Goal: Information Seeking & Learning: Learn about a topic

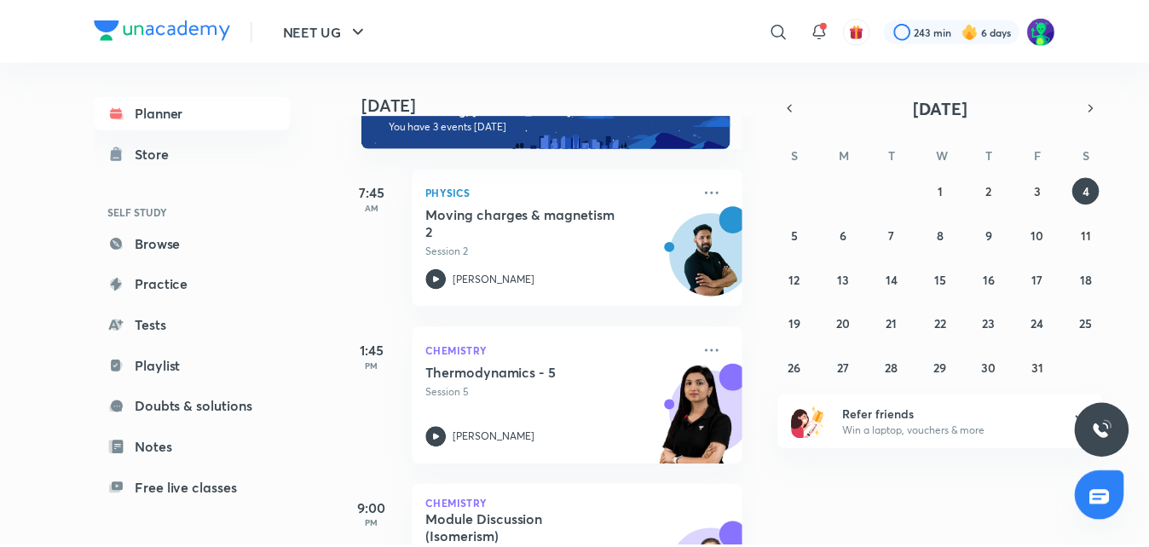
scroll to position [149, 0]
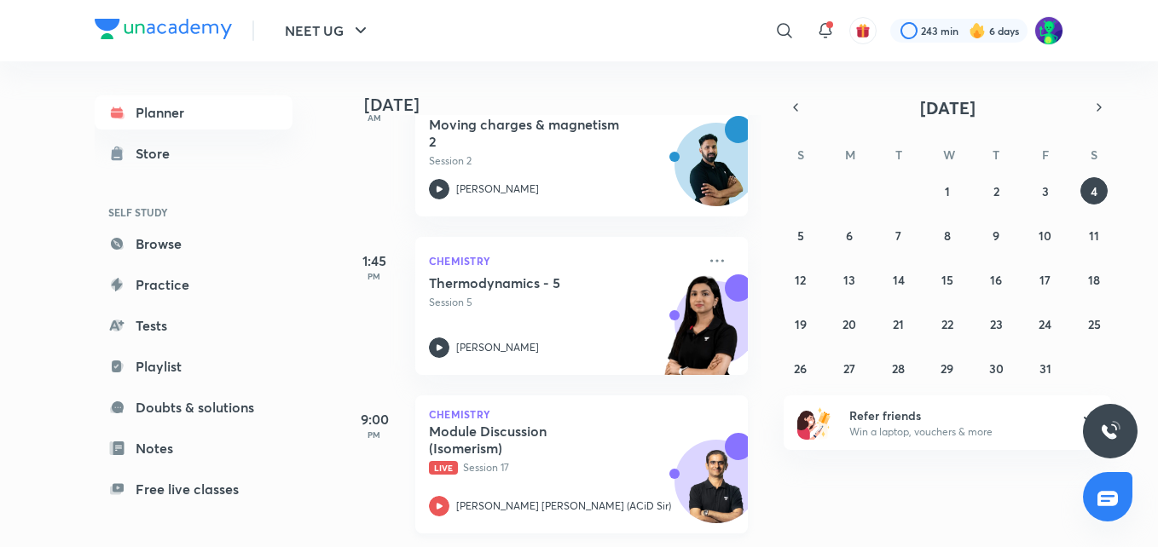
click at [482, 428] on h5 "Module Discussion (Isomerism)" at bounding box center [535, 440] width 212 height 34
click at [182, 292] on link "Practice" at bounding box center [194, 285] width 198 height 34
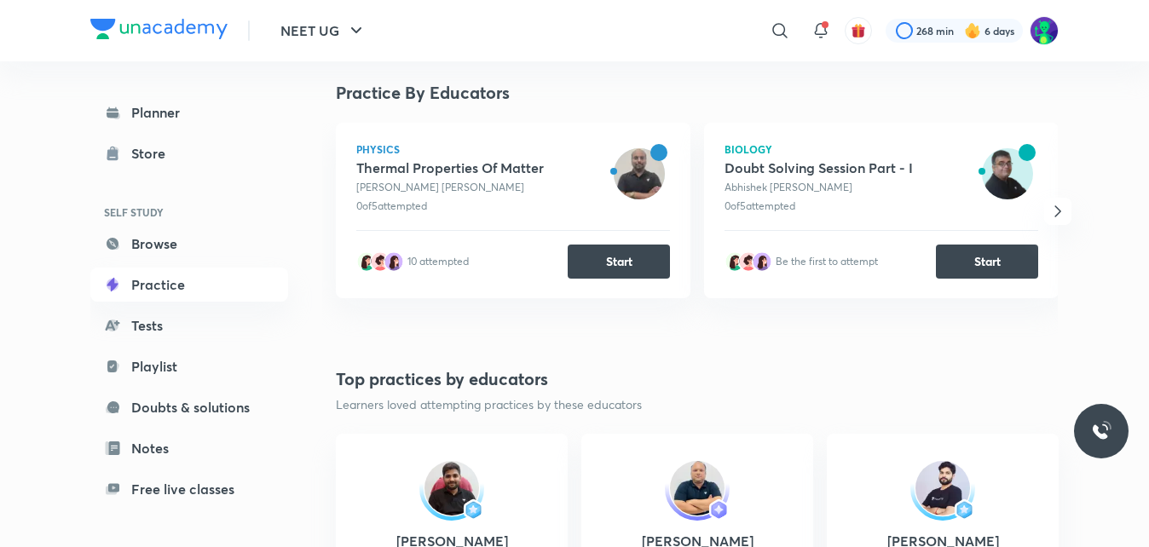
scroll to position [353, 0]
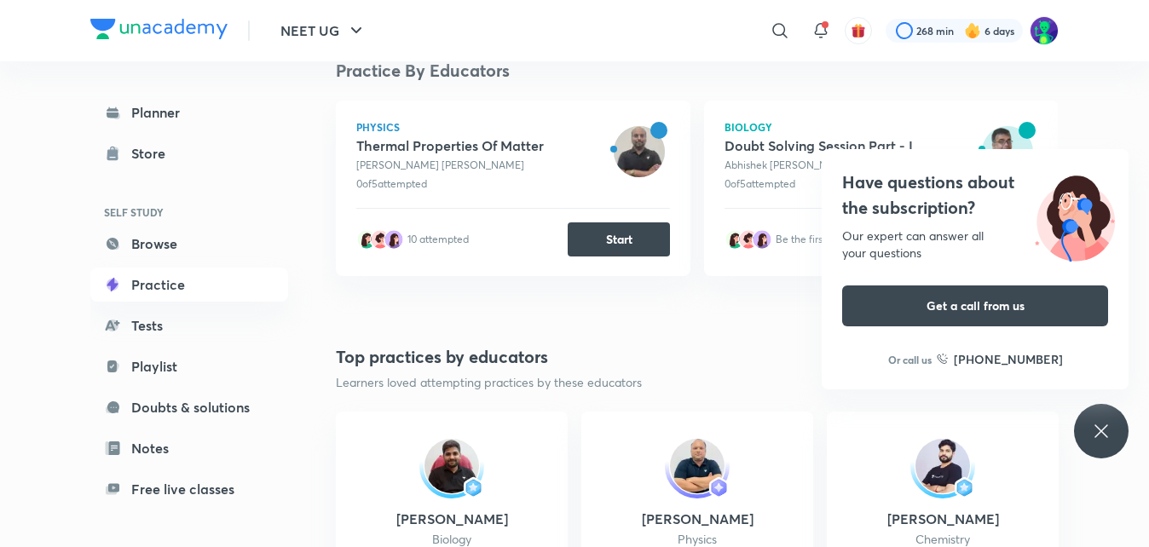
click at [1112, 427] on div "Have questions about the subscription? Our expert can answer all your questions…" at bounding box center [1101, 431] width 55 height 55
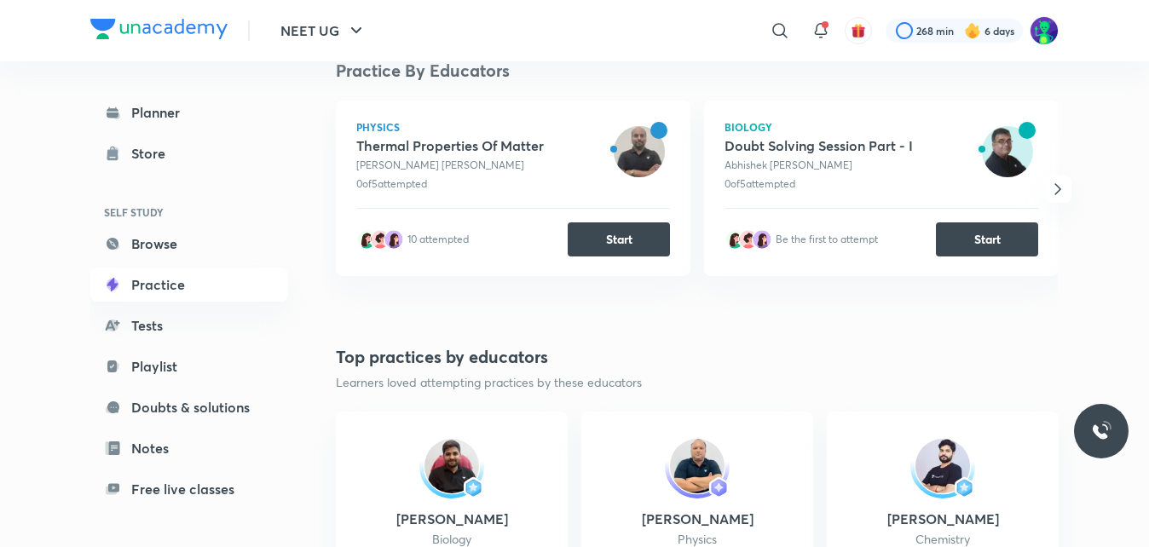
click at [1002, 140] on img at bounding box center [1007, 151] width 51 height 51
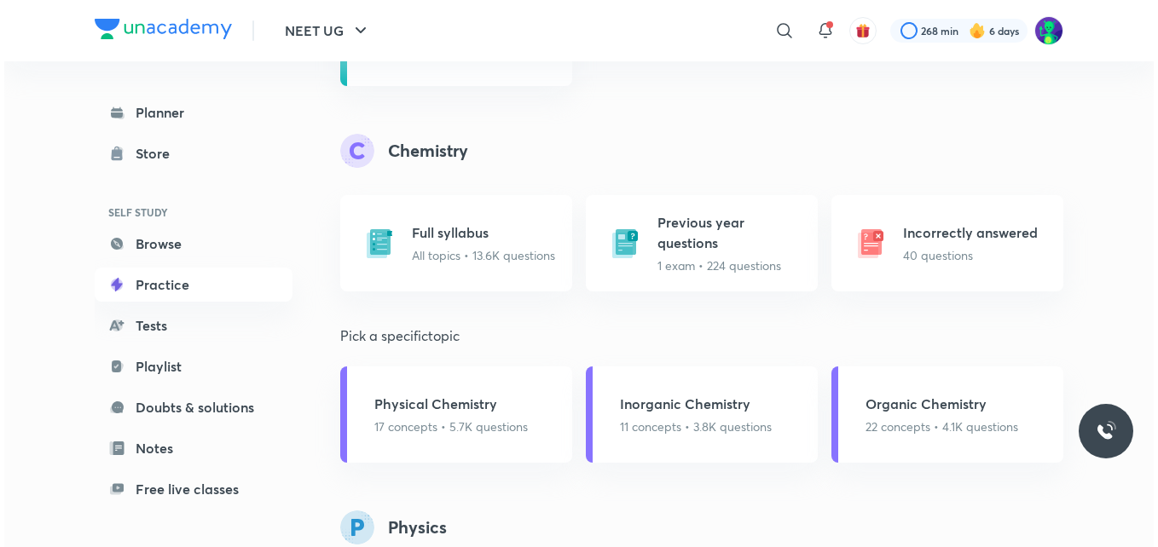
scroll to position [1720, 0]
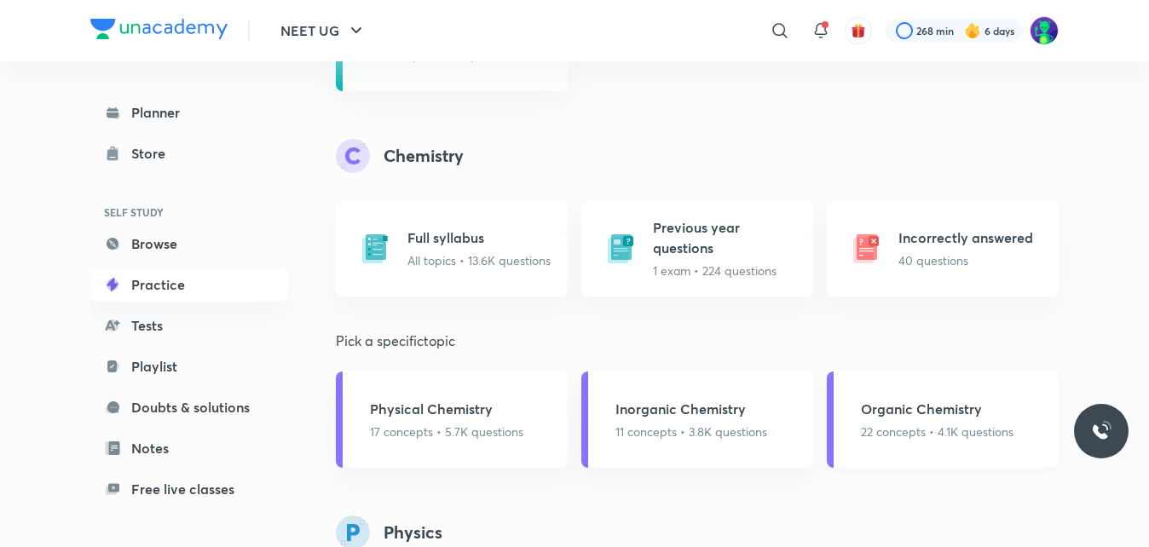
click at [920, 419] on h5 "Organic Chemistry" at bounding box center [937, 409] width 153 height 20
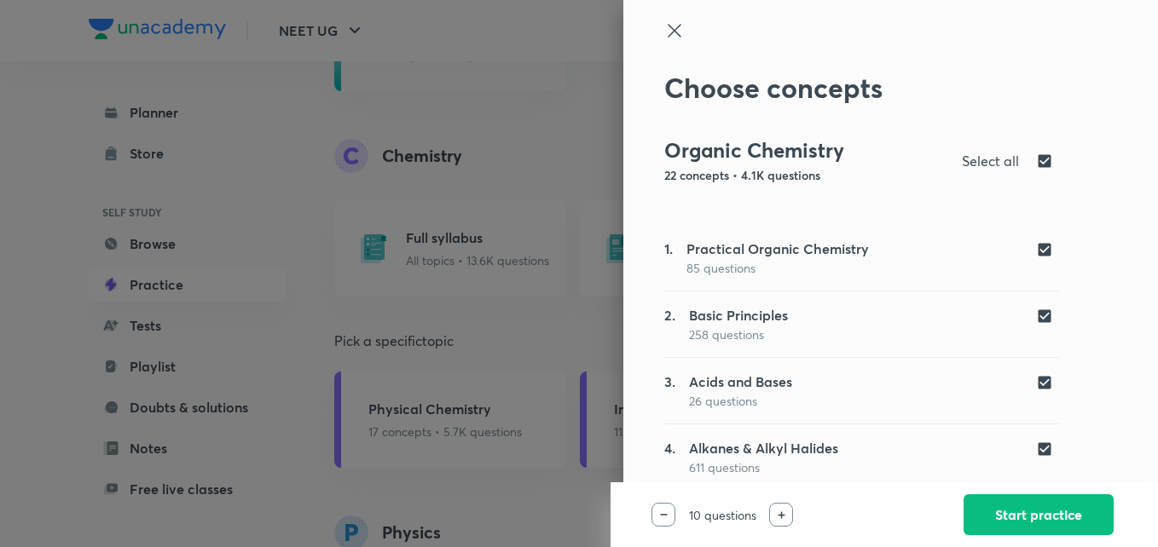
click at [1036, 157] on input "checkbox" at bounding box center [1048, 161] width 24 height 20
checkbox input "false"
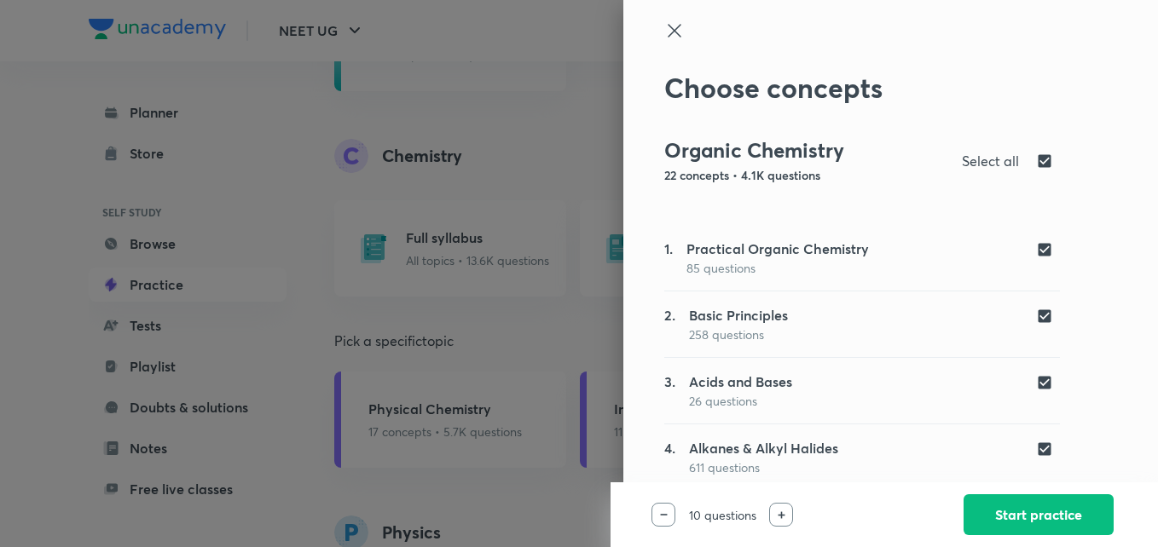
checkbox input "false"
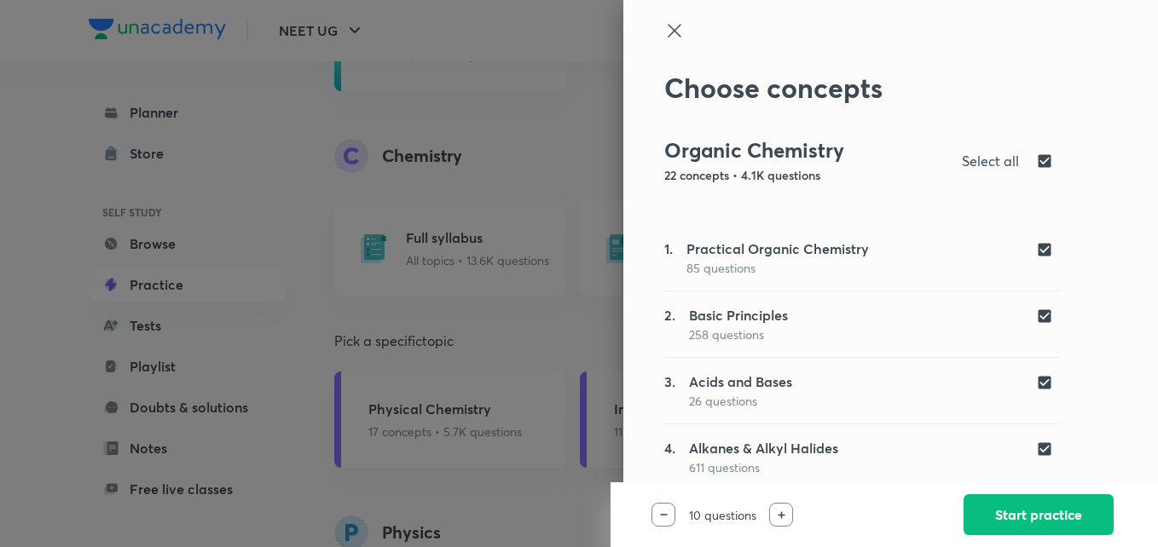
checkbox input "false"
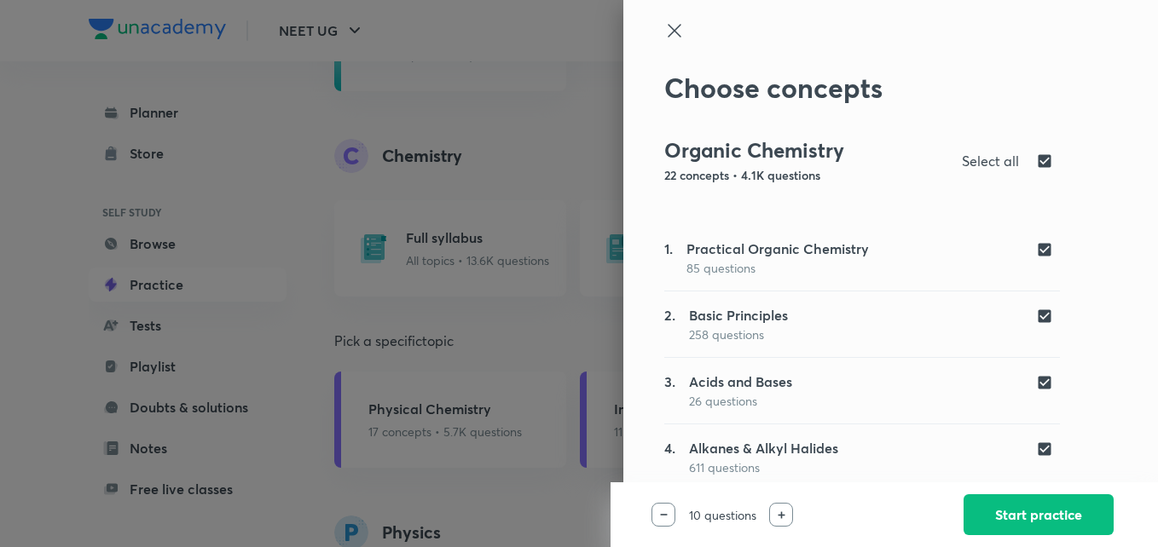
checkbox input "false"
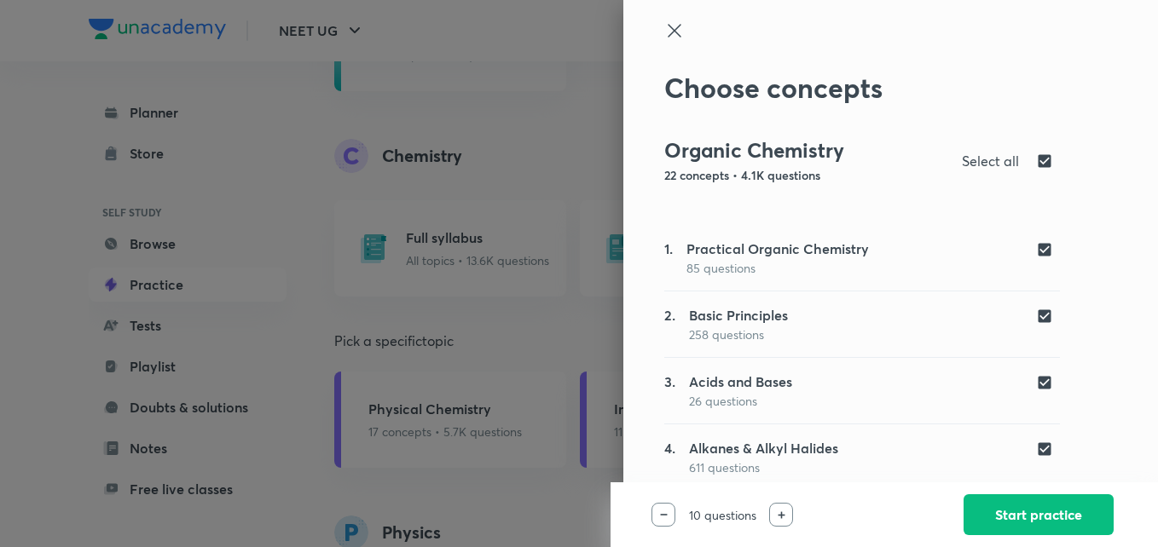
checkbox input "false"
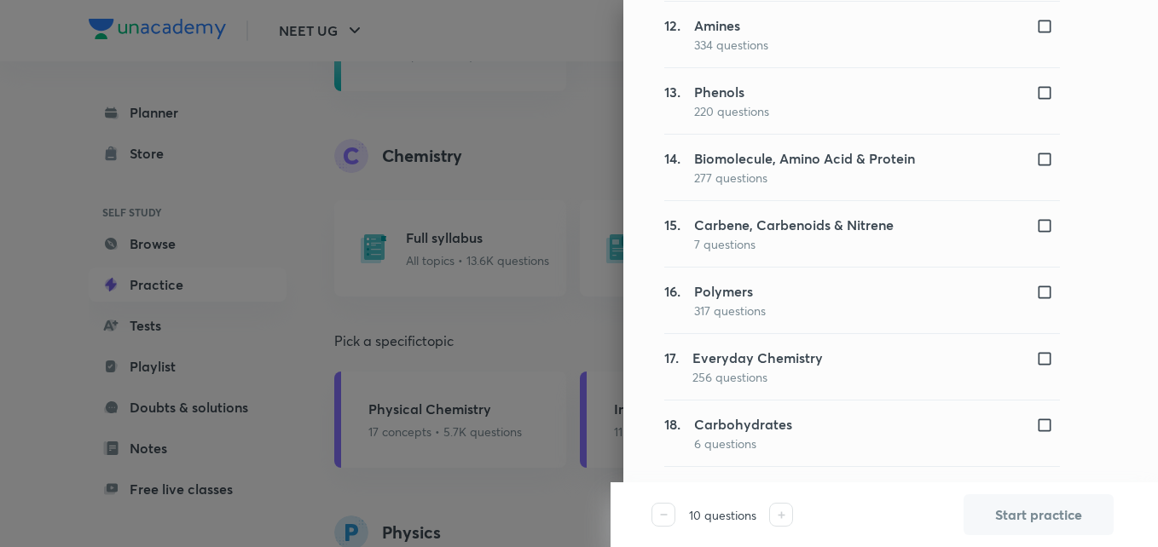
scroll to position [0, 0]
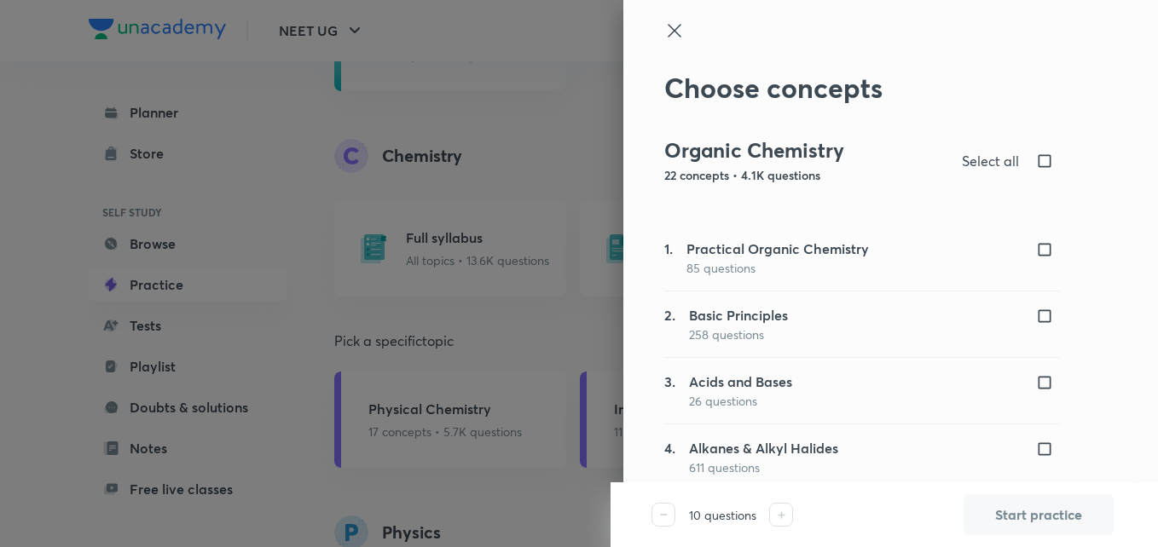
click at [574, 28] on div at bounding box center [579, 273] width 1158 height 547
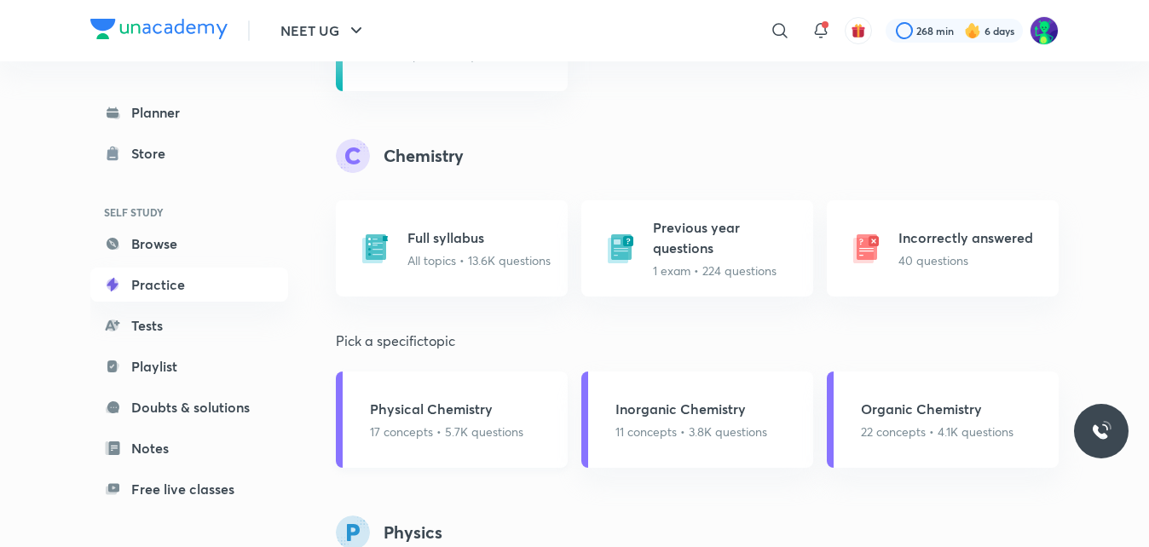
click at [460, 412] on h5 "Physical Chemistry" at bounding box center [446, 409] width 153 height 20
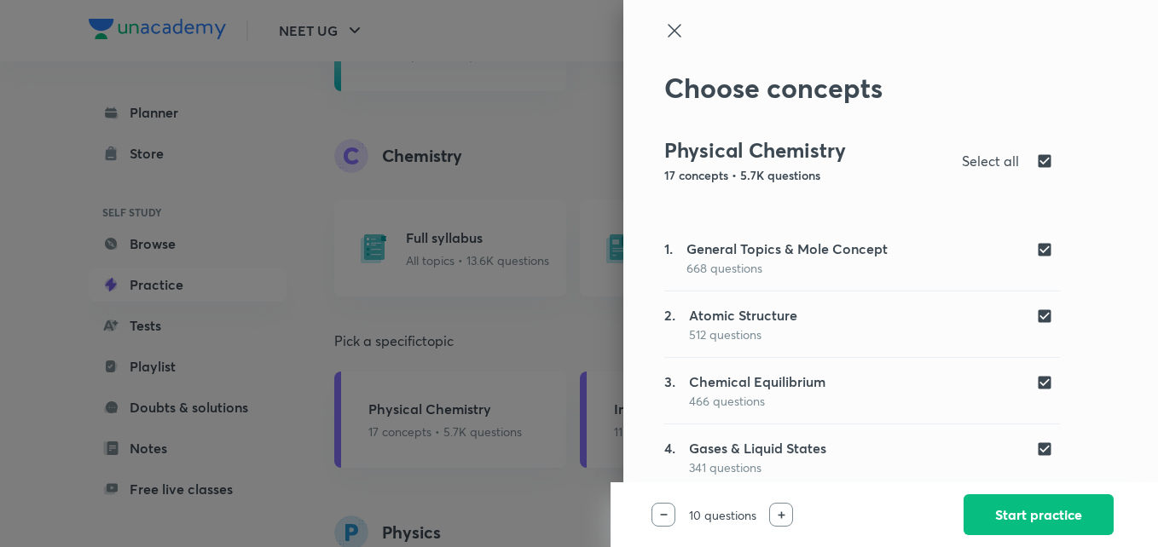
click at [1036, 154] on input "checkbox" at bounding box center [1048, 161] width 24 height 20
checkbox input "false"
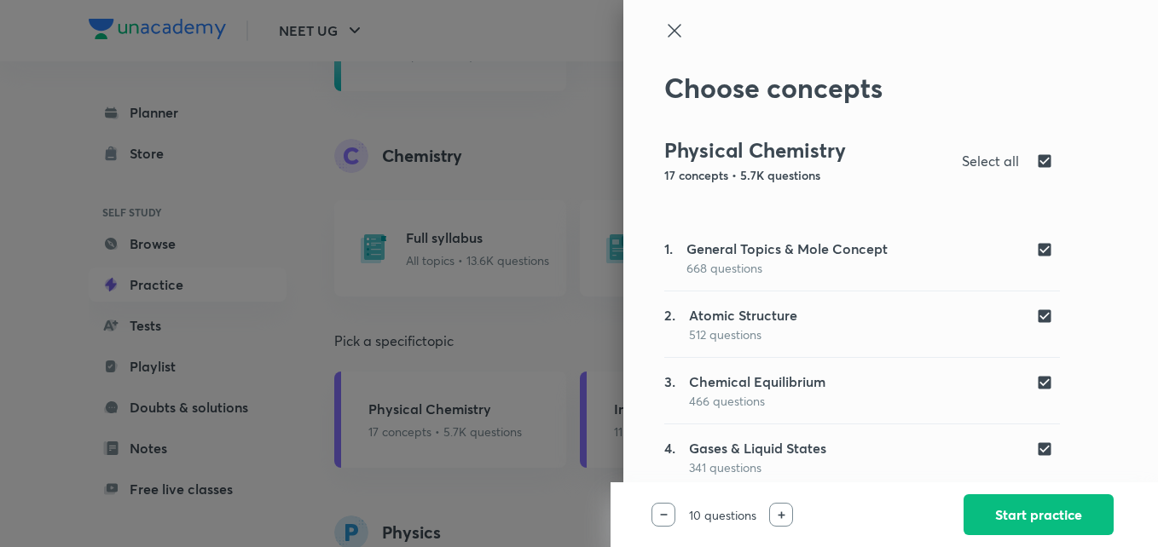
checkbox input "false"
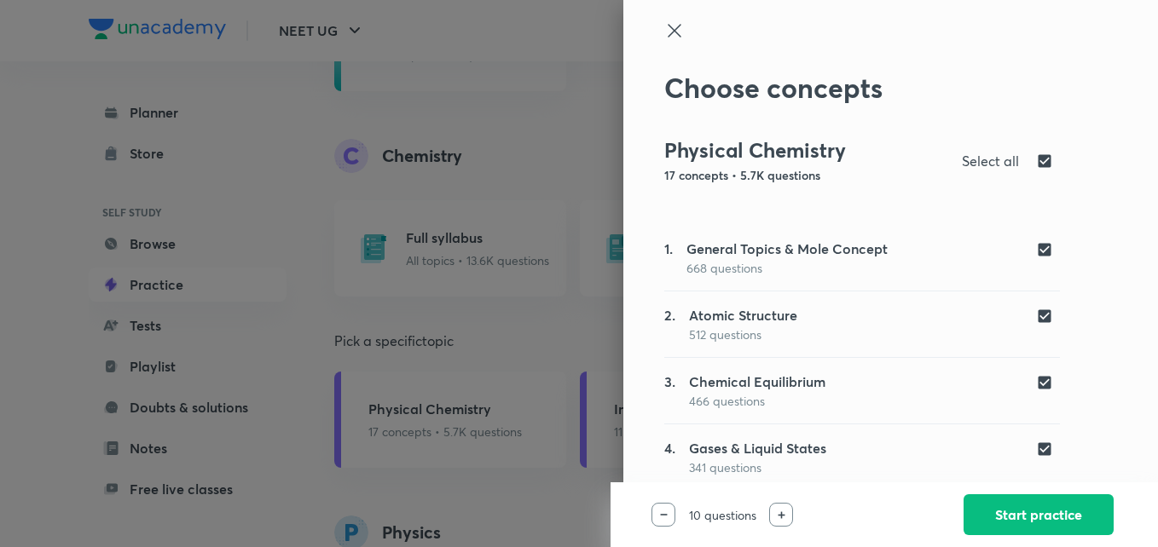
checkbox input "false"
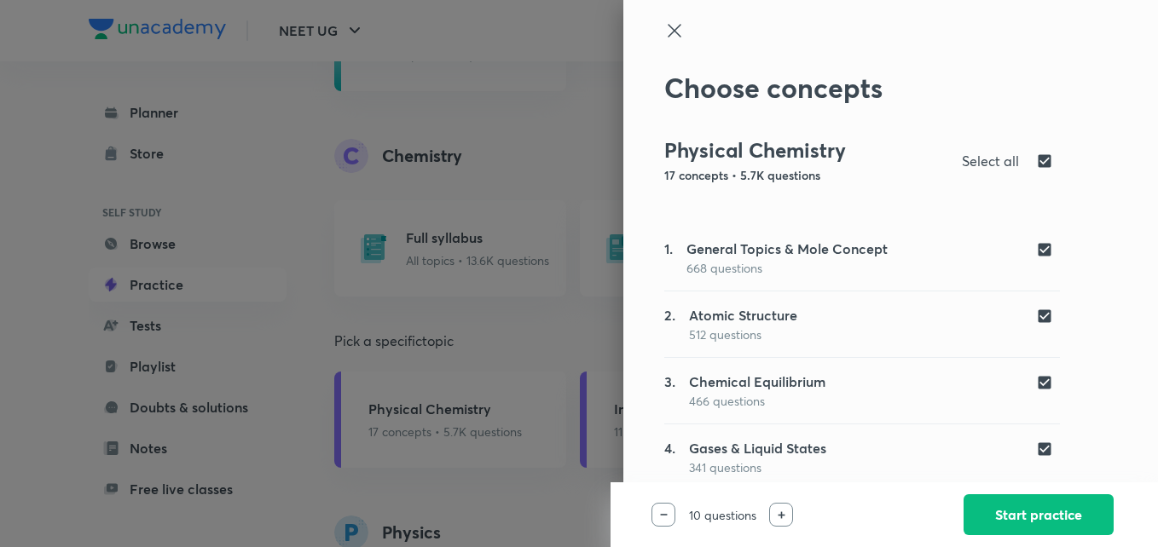
checkbox input "false"
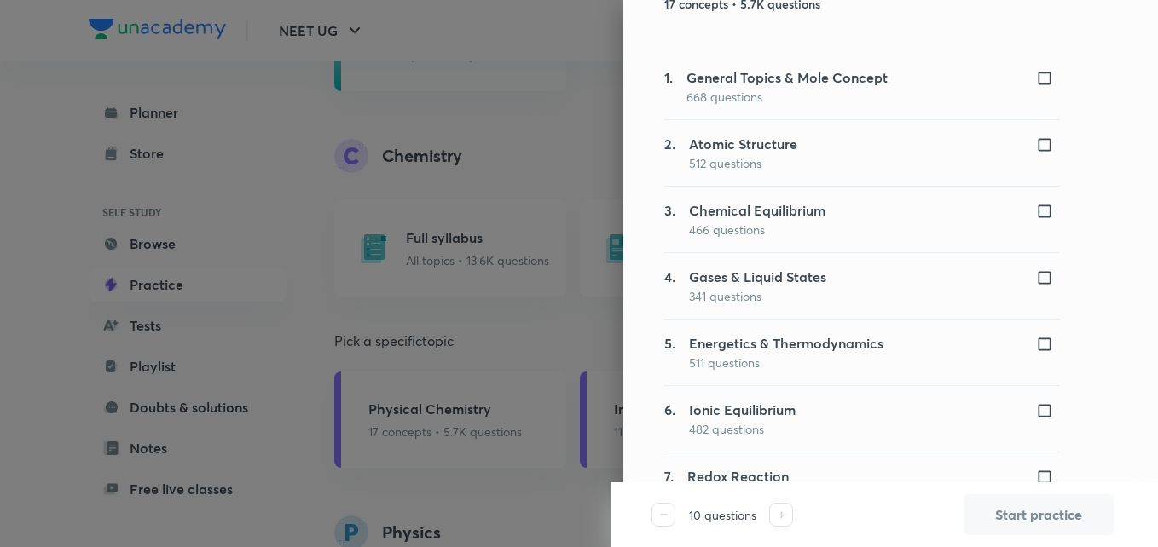
scroll to position [165, 0]
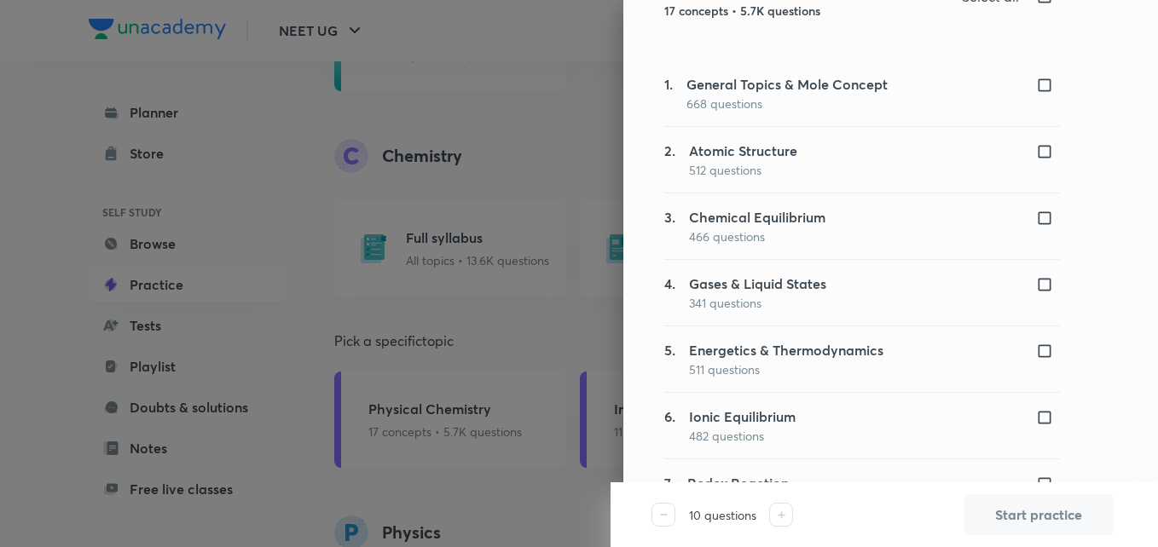
click at [1036, 80] on input "checkbox" at bounding box center [1048, 85] width 24 height 17
checkbox input "true"
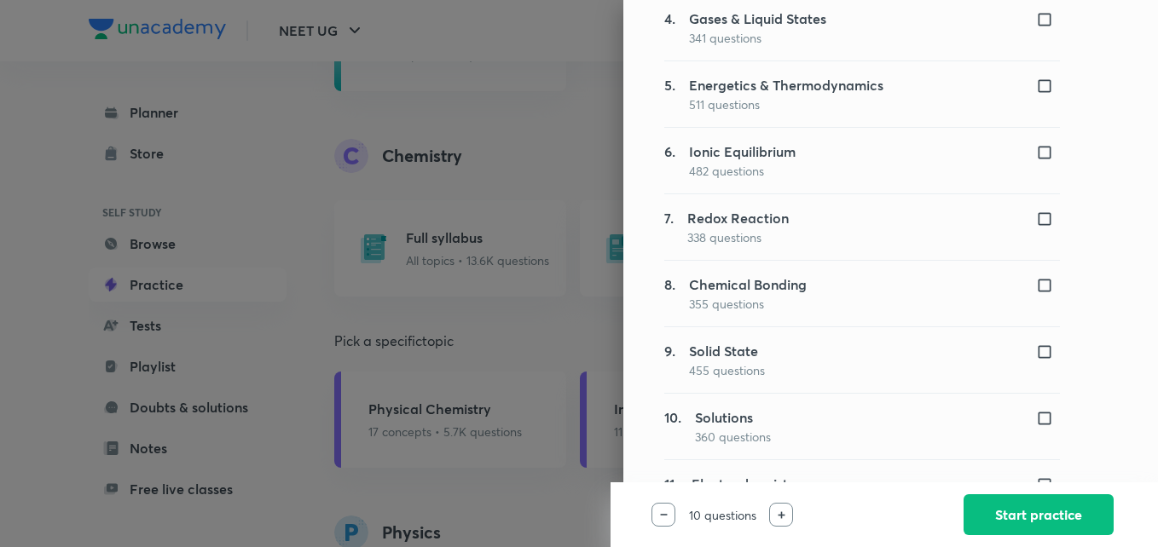
scroll to position [432, 0]
click at [1036, 209] on input "checkbox" at bounding box center [1048, 216] width 24 height 17
checkbox input "true"
click at [1036, 277] on input "checkbox" at bounding box center [1048, 282] width 24 height 17
checkbox input "true"
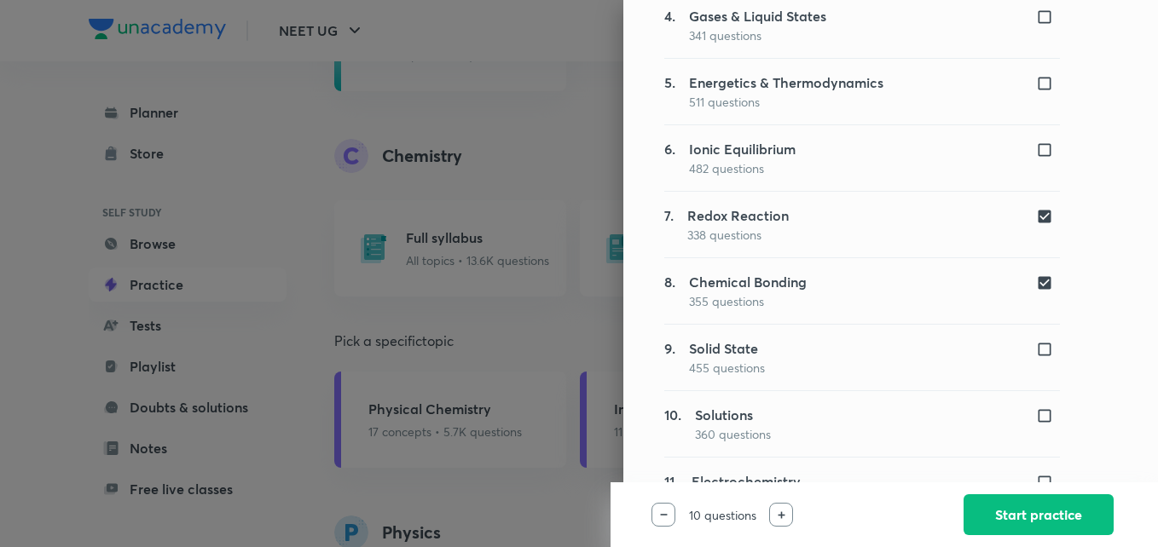
click at [784, 511] on img at bounding box center [781, 515] width 8 height 8
click at [1002, 520] on button "Start practice" at bounding box center [1038, 513] width 150 height 41
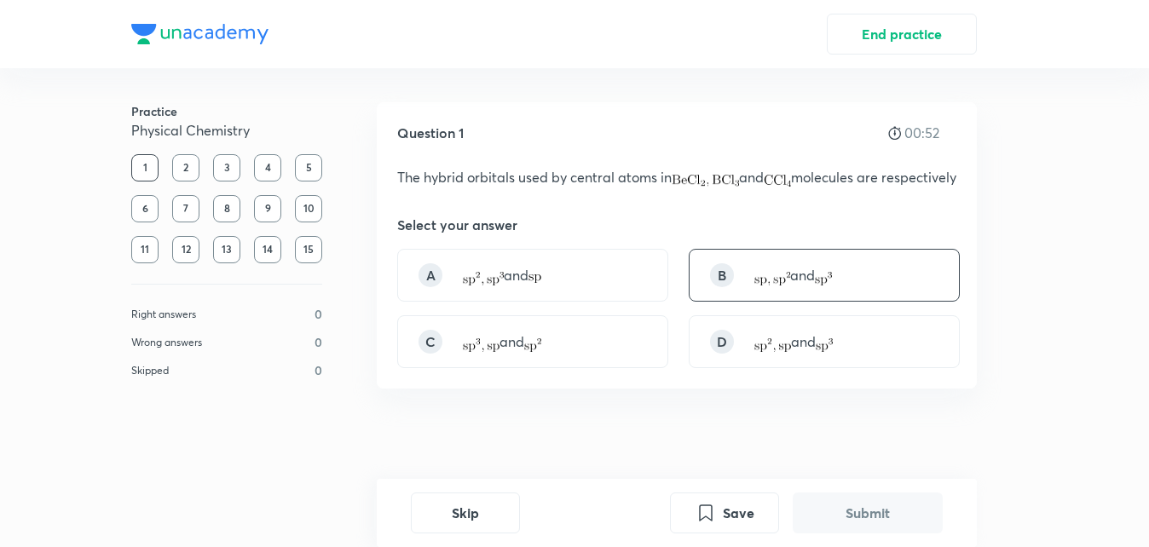
click at [802, 286] on p "and" at bounding box center [793, 275] width 78 height 20
click at [876, 502] on button "Submit" at bounding box center [868, 511] width 150 height 41
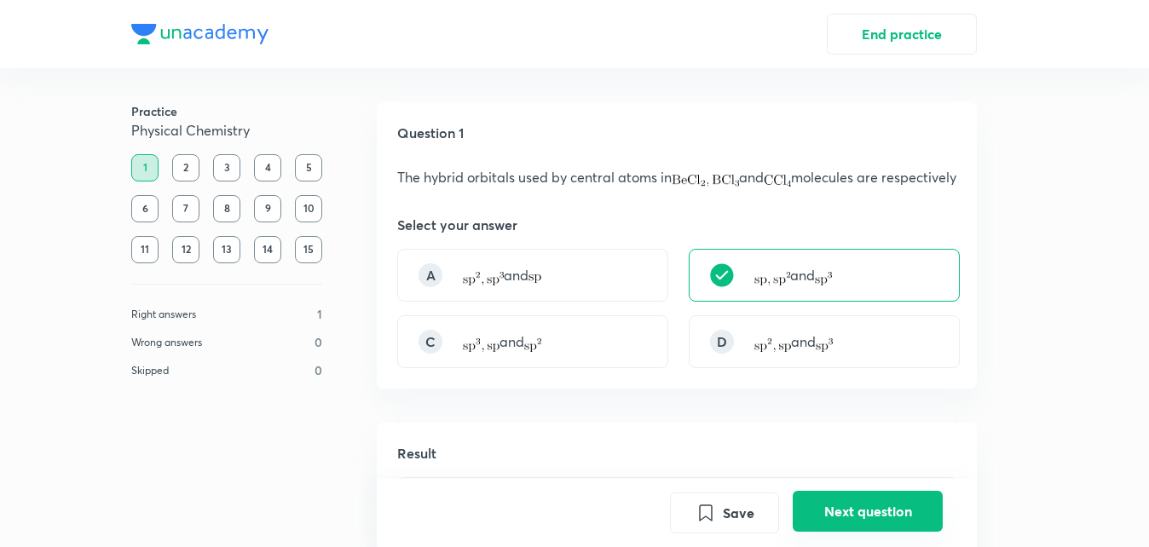
scroll to position [401, 0]
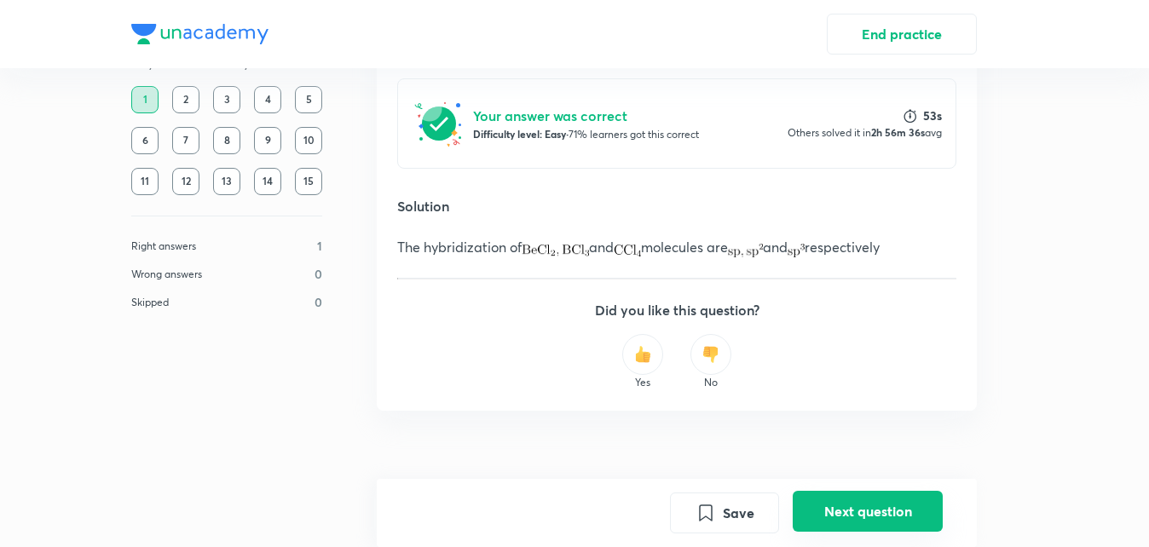
click at [876, 502] on button "Next question" at bounding box center [868, 511] width 150 height 41
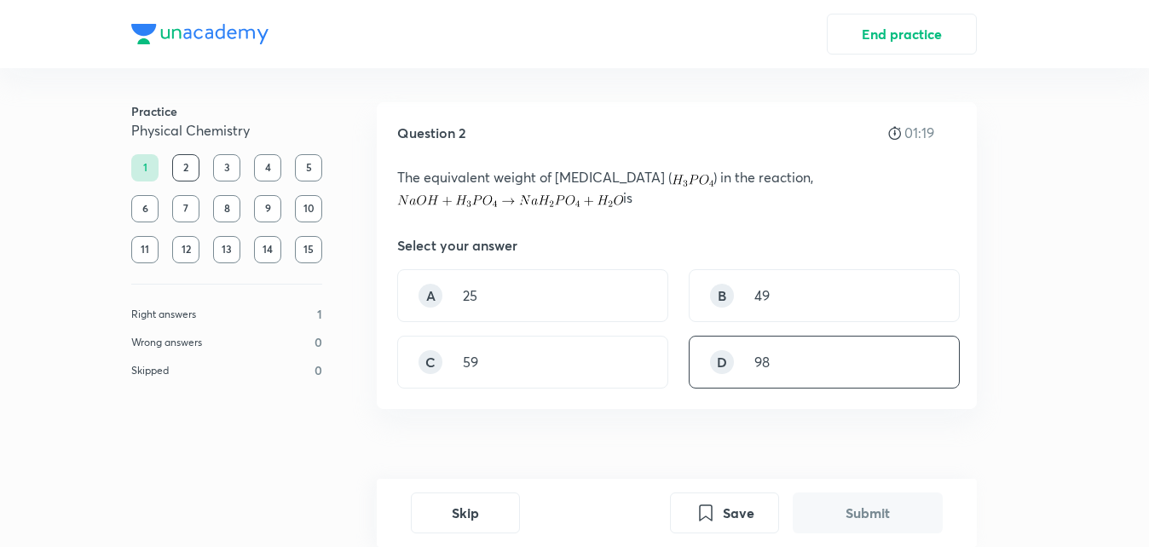
click at [764, 360] on p "98" at bounding box center [761, 362] width 15 height 20
click at [838, 513] on button "Submit" at bounding box center [868, 511] width 150 height 41
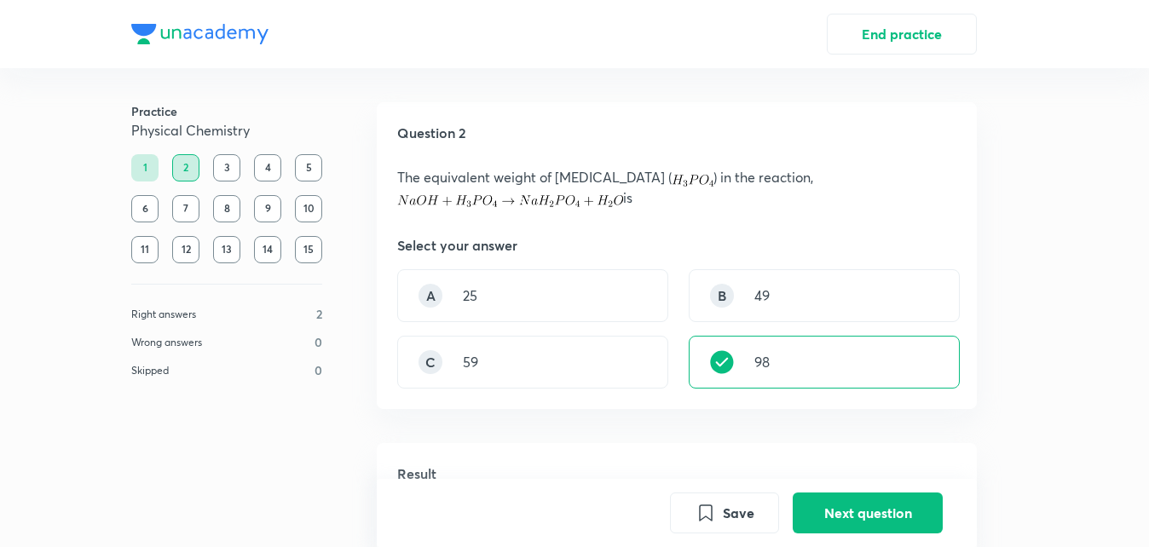
click at [418, 176] on p "The equivalent weight of [MEDICAL_DATA] ( ) in the reaction," at bounding box center [676, 177] width 559 height 20
